Goal: Transaction & Acquisition: Purchase product/service

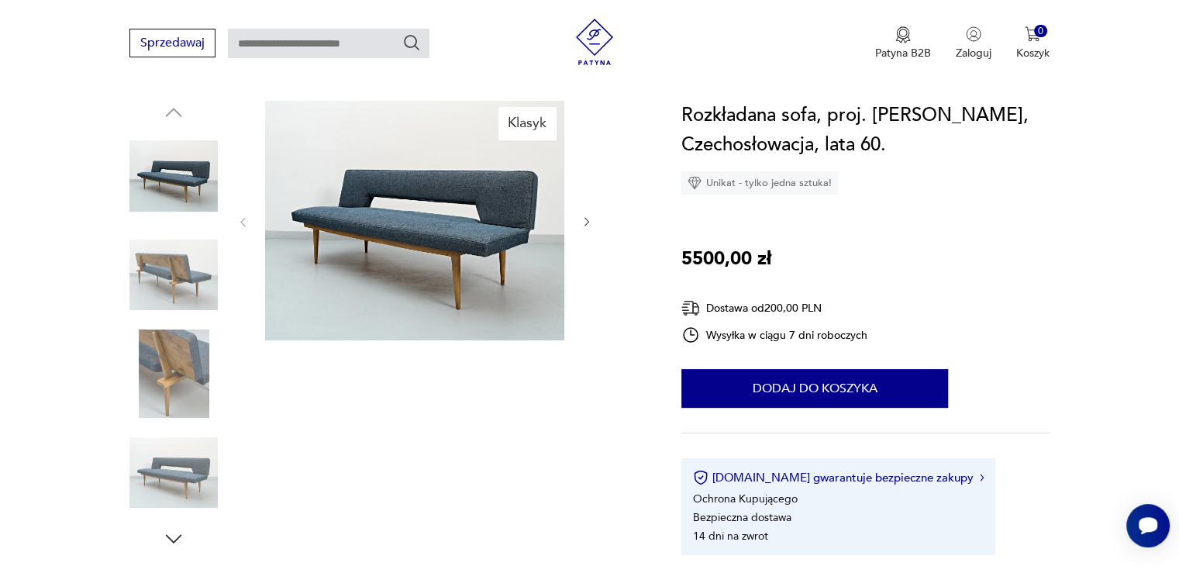
click at [586, 225] on icon "button" at bounding box center [587, 222] width 13 height 13
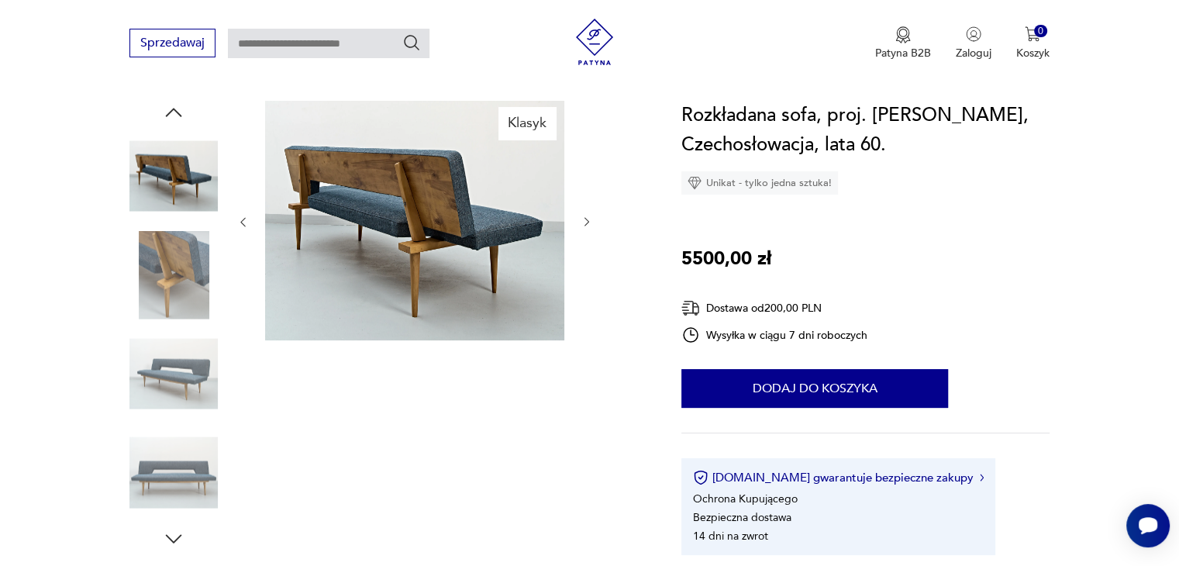
click at [586, 225] on icon "button" at bounding box center [587, 222] width 13 height 13
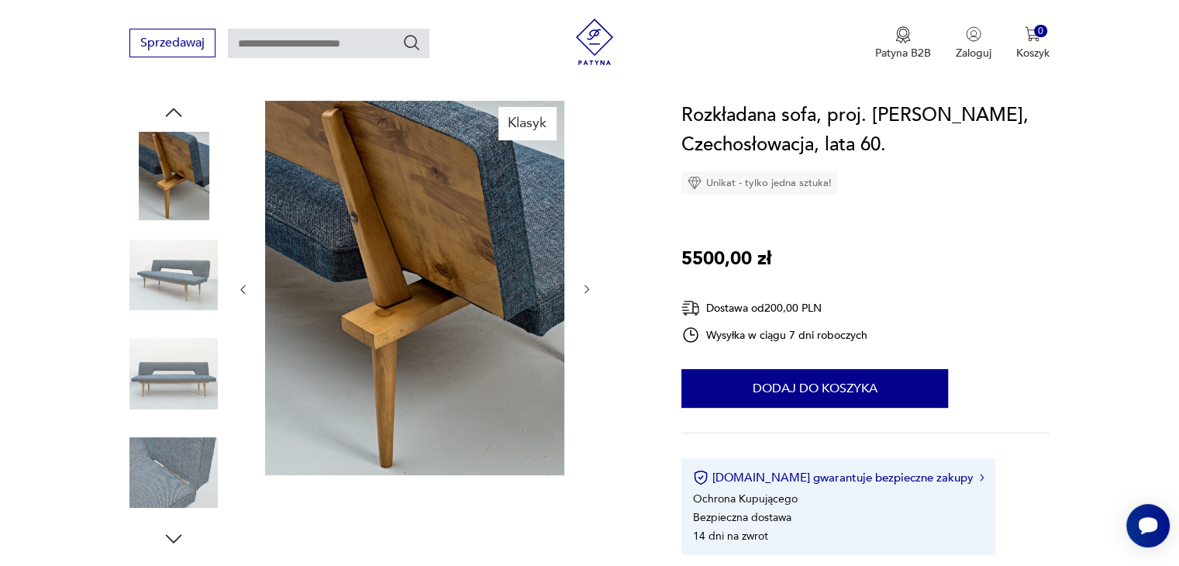
click at [586, 225] on div at bounding box center [414, 290] width 357 height 378
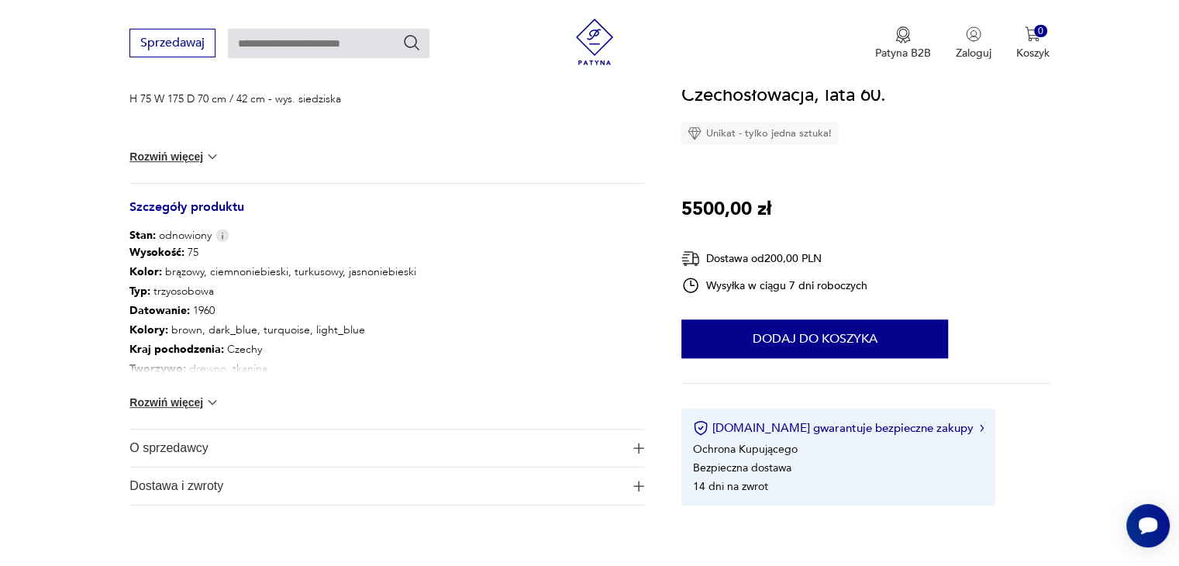
scroll to position [775, 0]
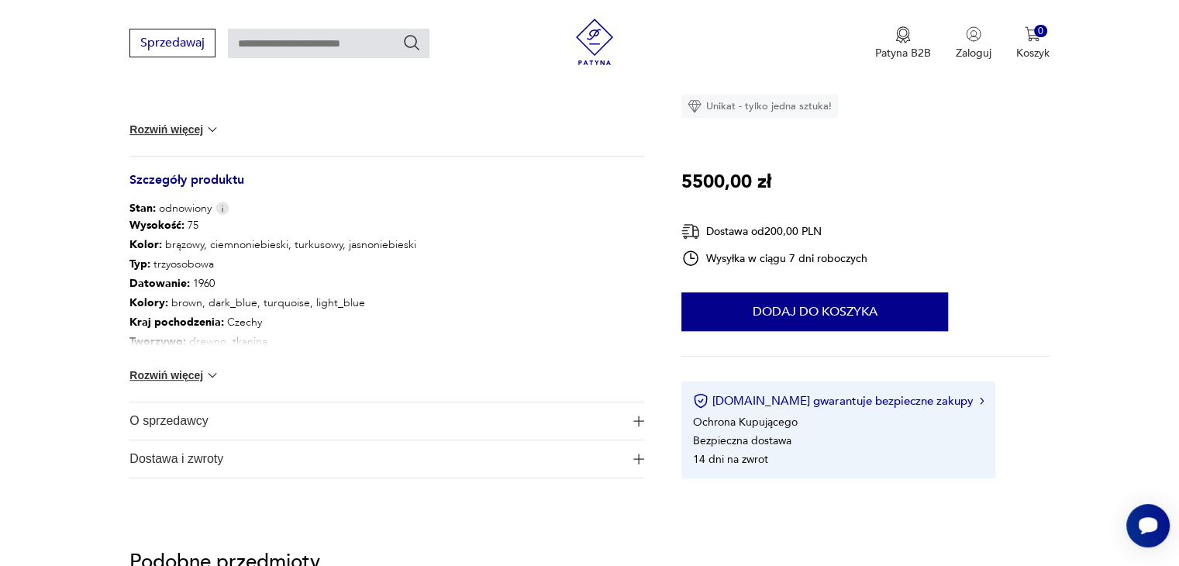
click at [205, 375] on img at bounding box center [213, 376] width 16 height 16
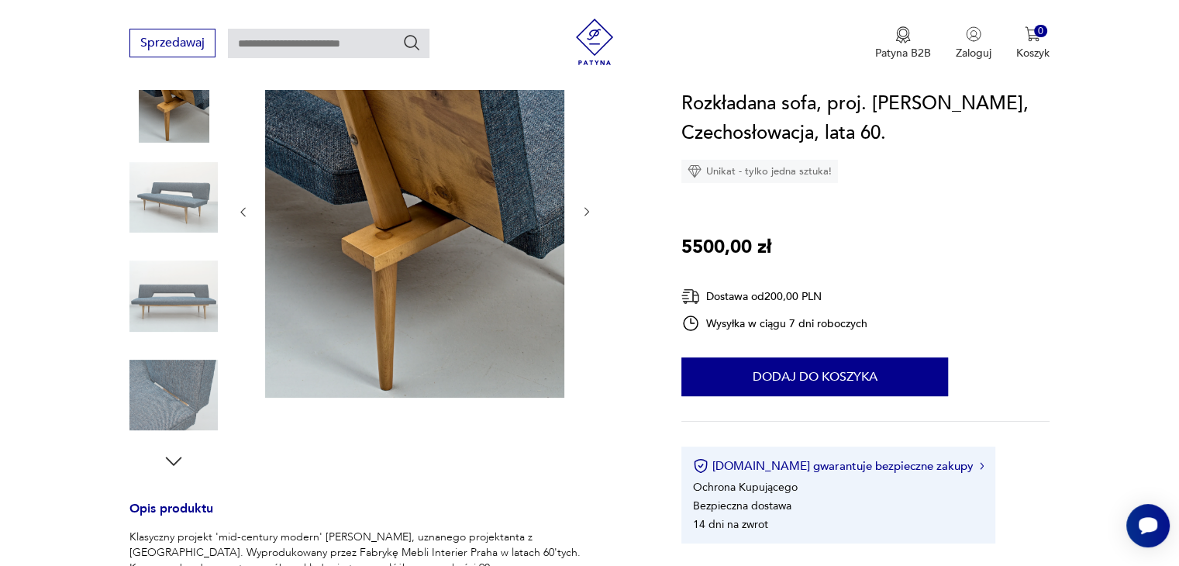
scroll to position [155, 0]
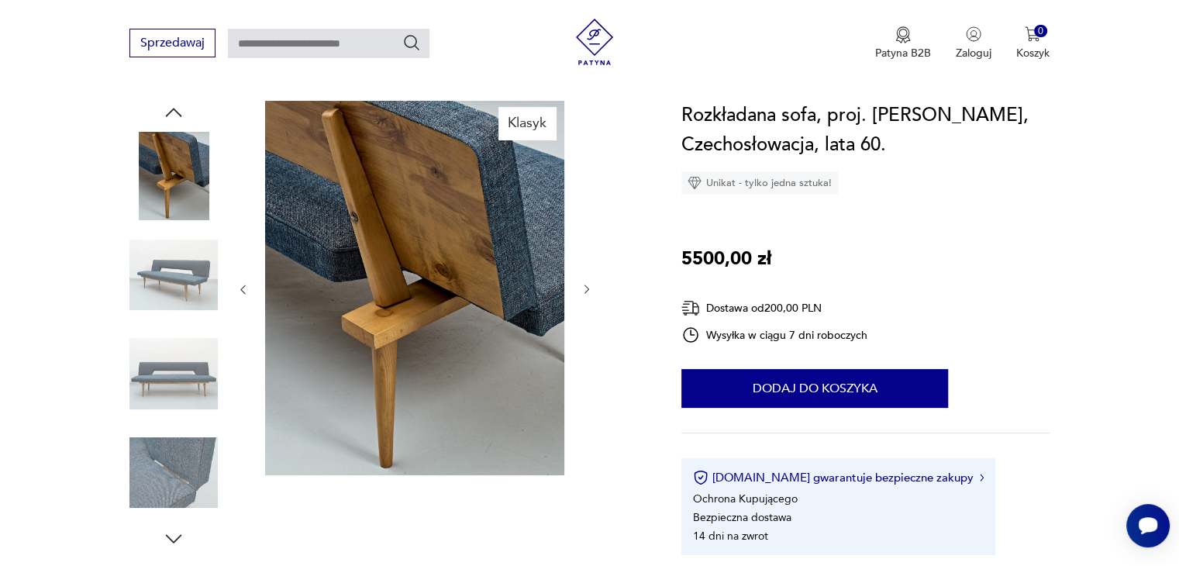
click at [592, 290] on icon "button" at bounding box center [587, 289] width 13 height 13
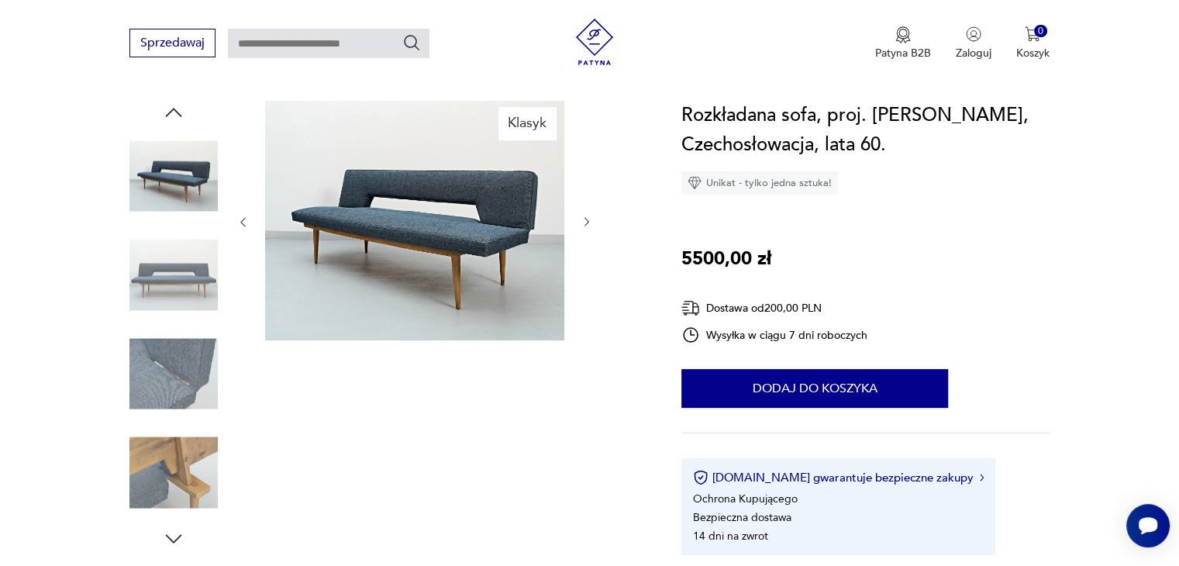
click at [383, 255] on img at bounding box center [414, 221] width 299 height 240
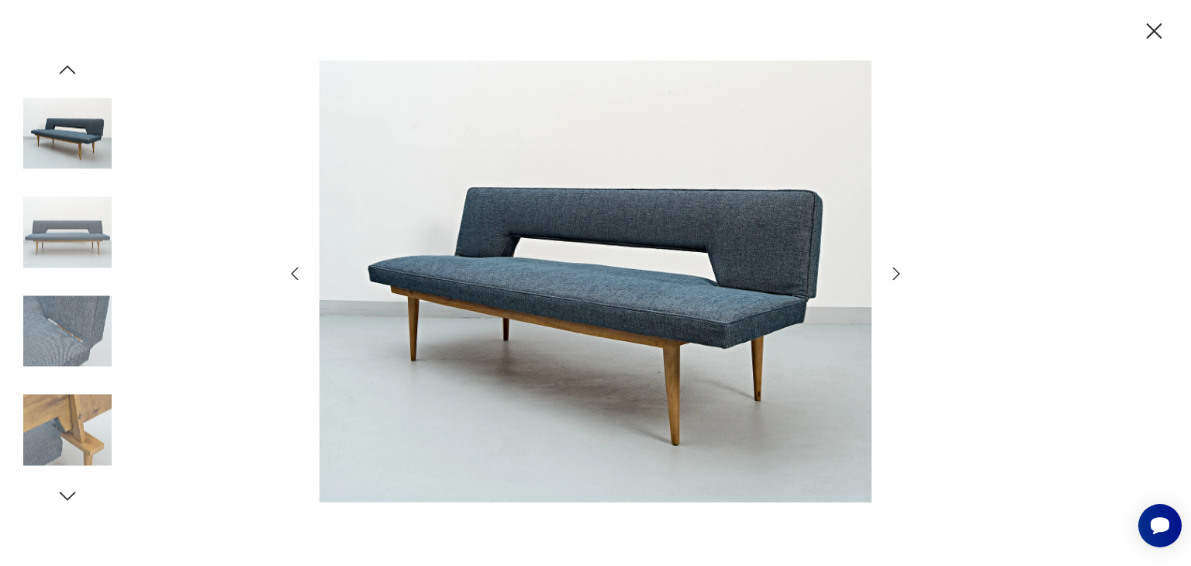
click at [895, 275] on icon "button" at bounding box center [896, 273] width 19 height 19
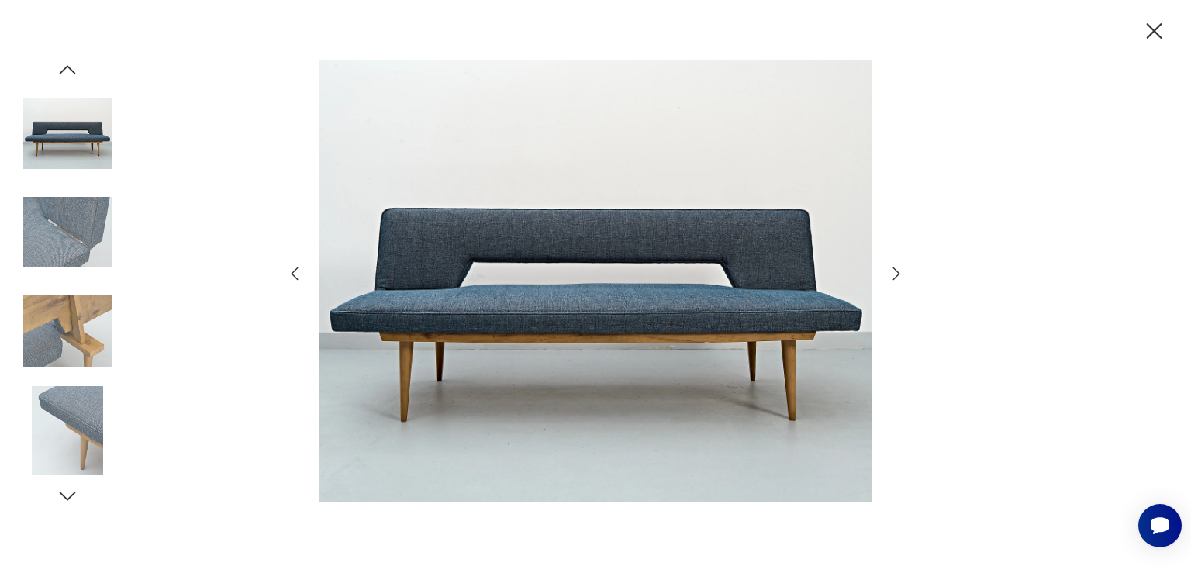
click at [895, 275] on icon "button" at bounding box center [896, 273] width 19 height 19
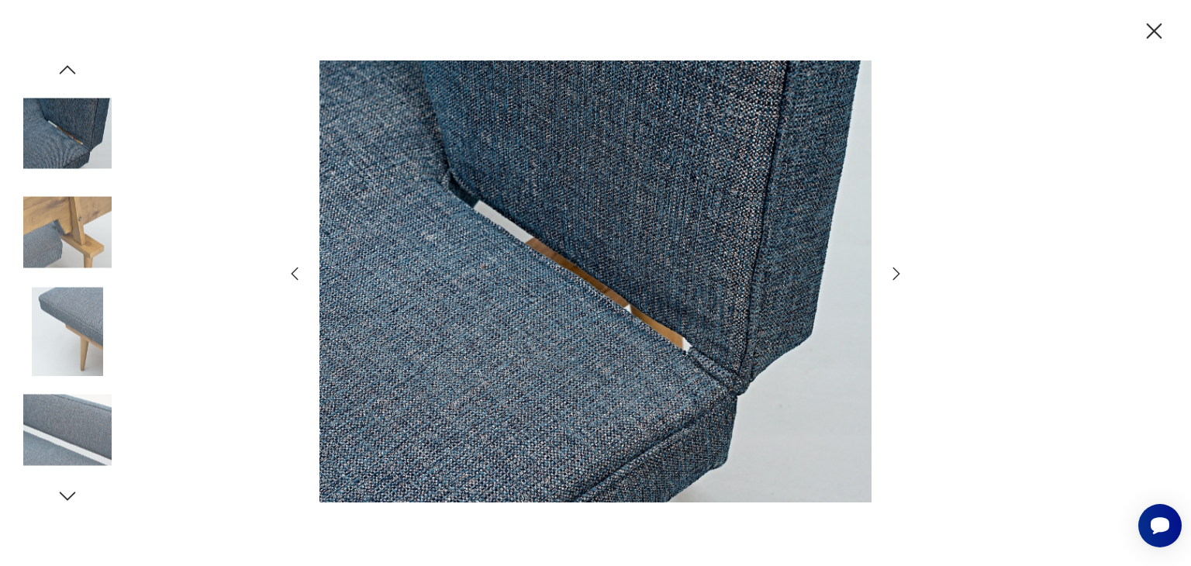
click at [895, 275] on icon "button" at bounding box center [896, 273] width 19 height 19
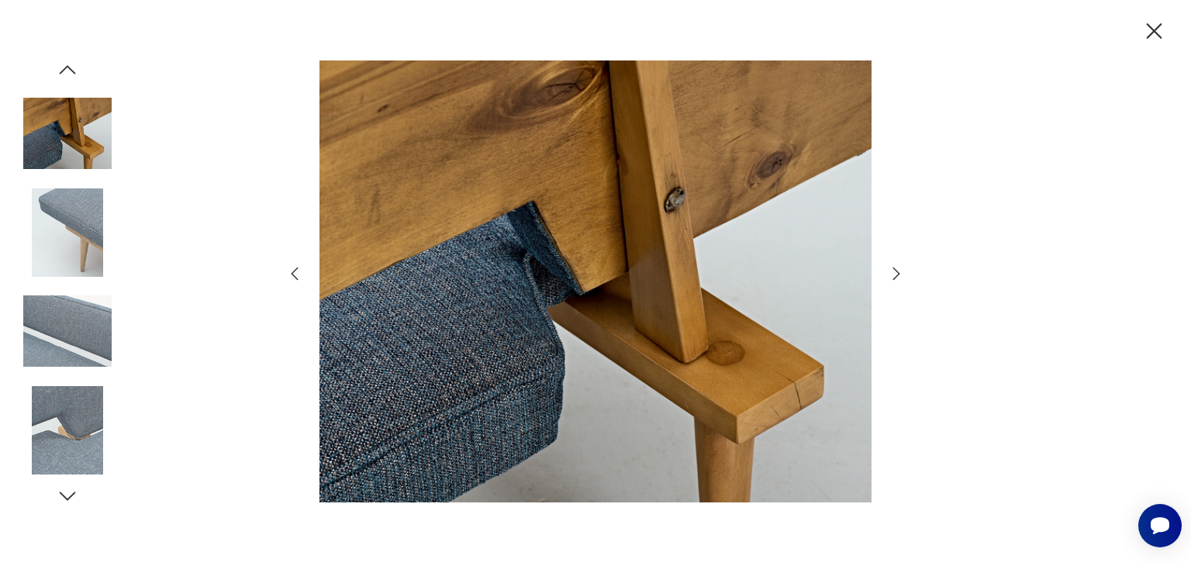
click at [895, 275] on icon "button" at bounding box center [896, 273] width 19 height 19
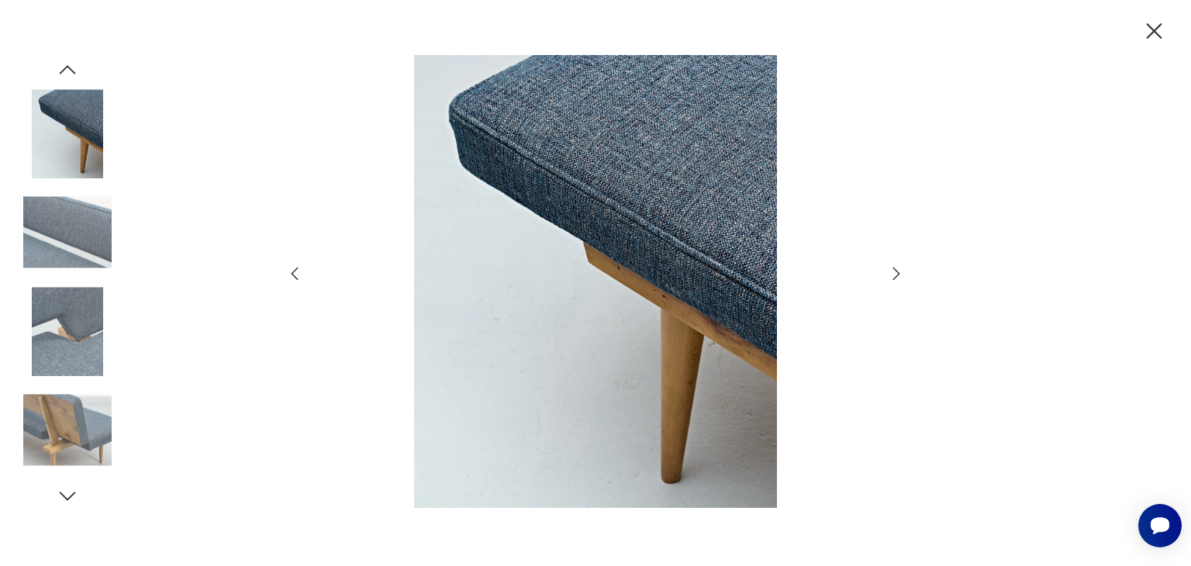
click at [895, 275] on icon "button" at bounding box center [896, 273] width 19 height 19
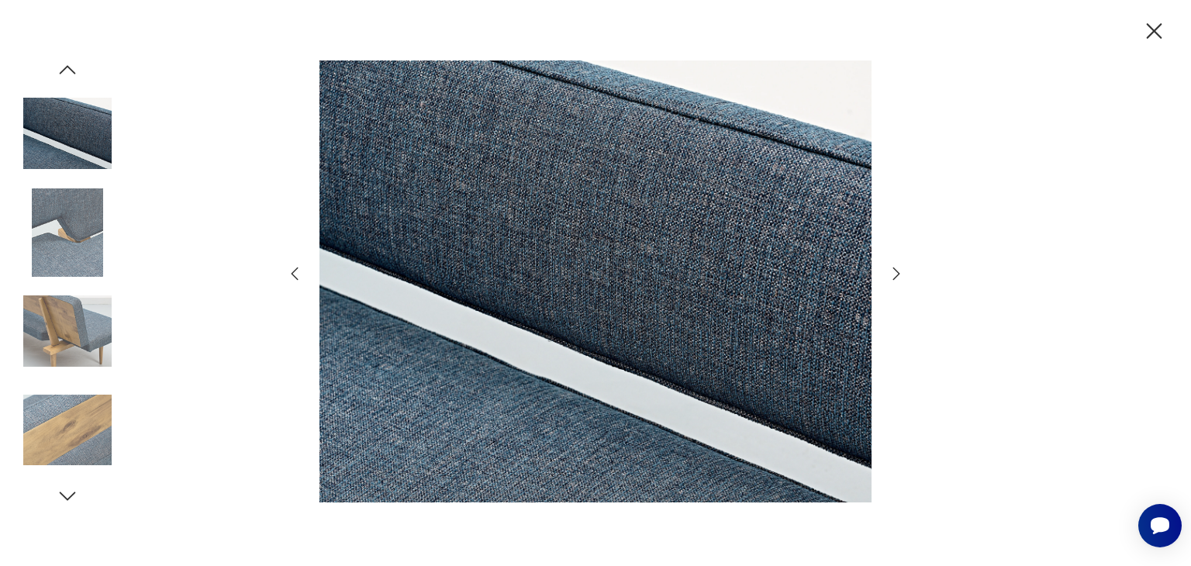
click at [895, 275] on icon "button" at bounding box center [896, 273] width 19 height 19
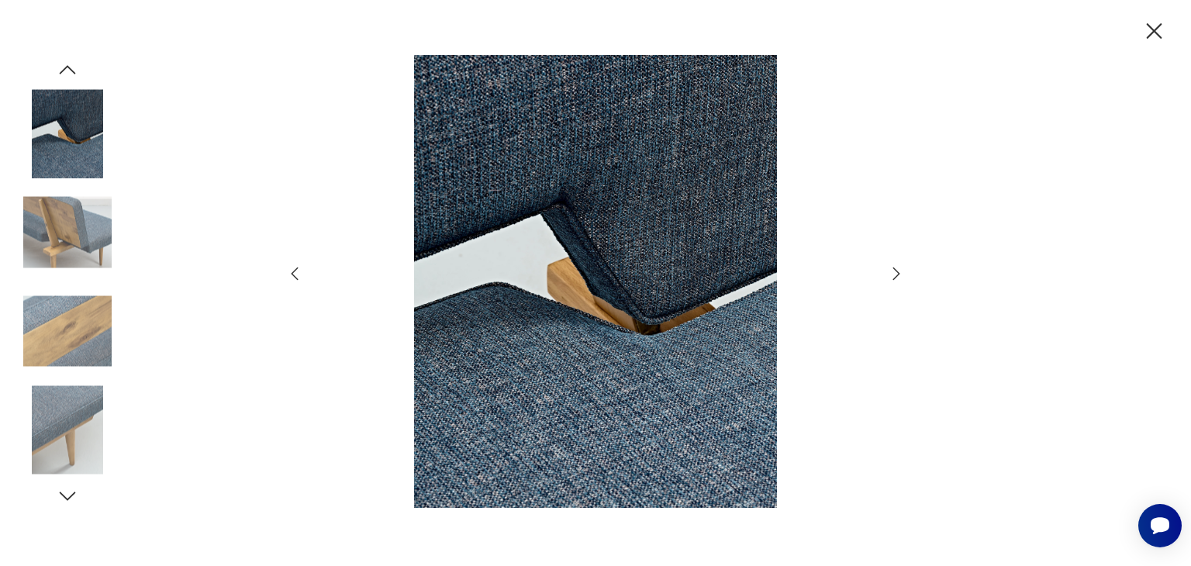
click at [895, 275] on icon "button" at bounding box center [896, 273] width 19 height 19
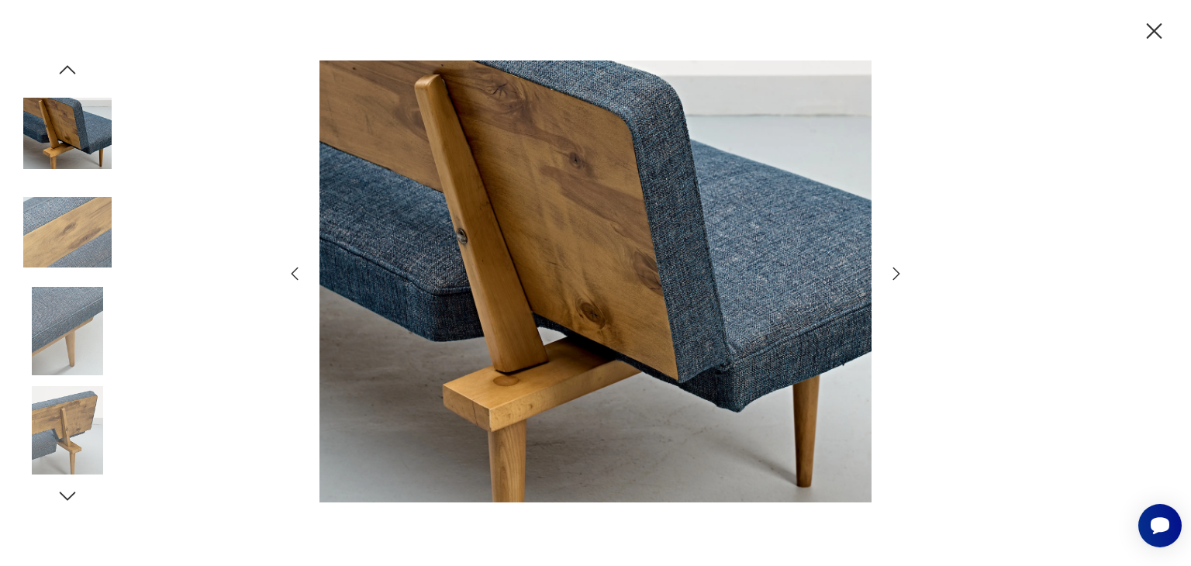
click at [895, 275] on icon "button" at bounding box center [896, 273] width 19 height 19
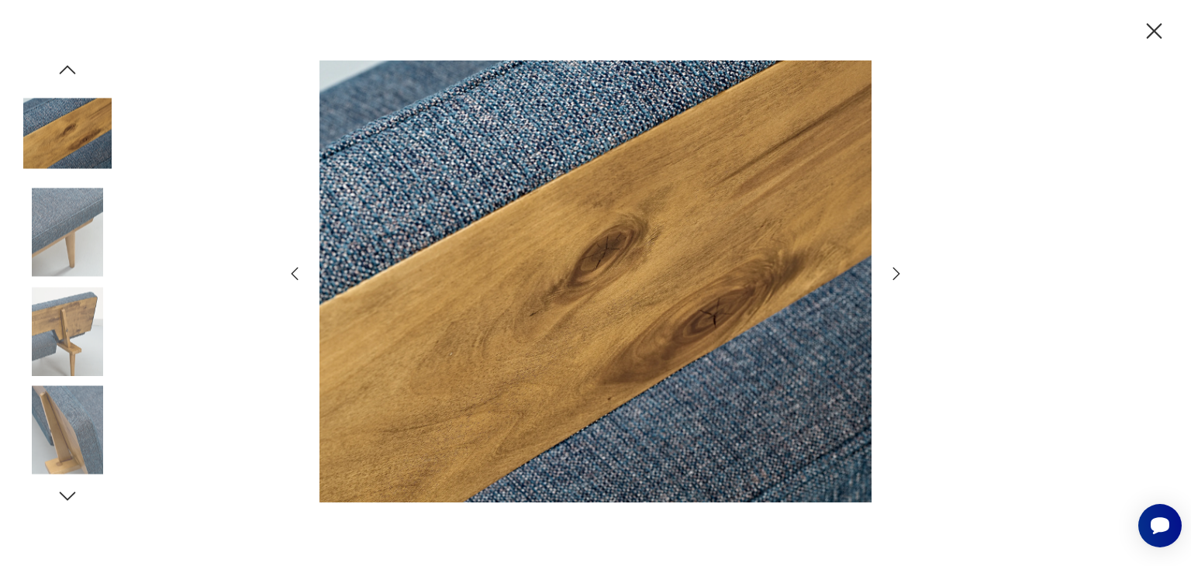
click at [1163, 32] on icon "button" at bounding box center [1154, 31] width 27 height 27
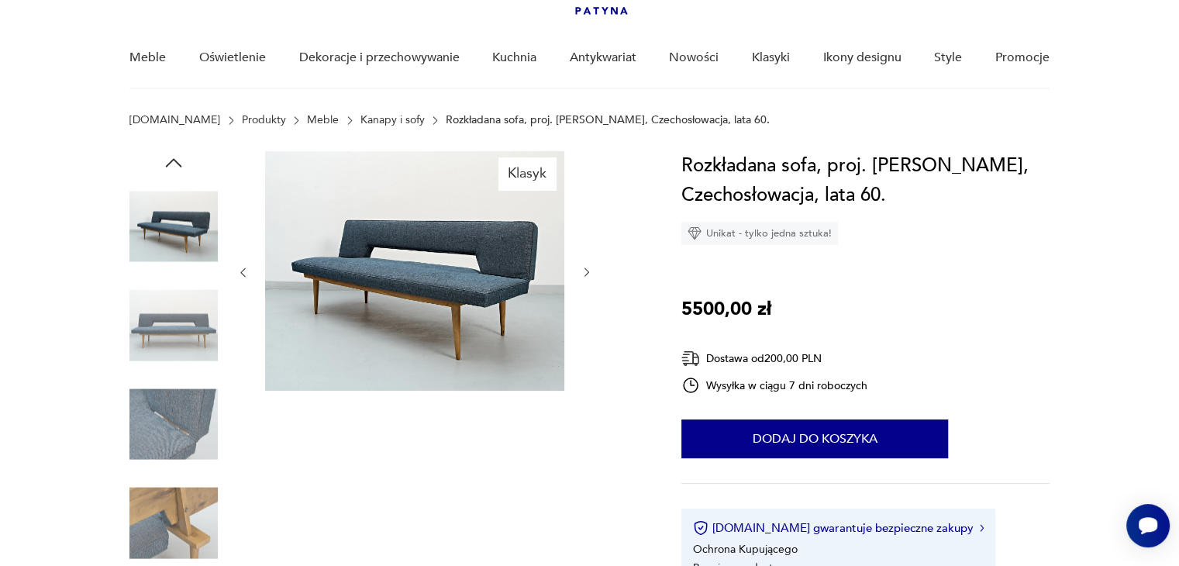
scroll to position [78, 0]
